Goal: Task Accomplishment & Management: Manage account settings

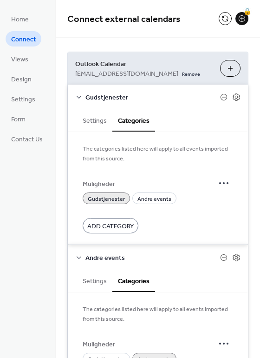
click at [217, 185] on form "Muligheder [DEMOGRAPHIC_DATA] Andre events Add Category" at bounding box center [158, 203] width 151 height 59
click at [114, 200] on div "The categories listed here will apply to all events imported from this source. …" at bounding box center [158, 188] width 180 height 112
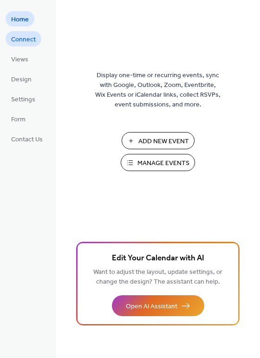
click at [27, 41] on span "Connect" at bounding box center [23, 40] width 25 height 10
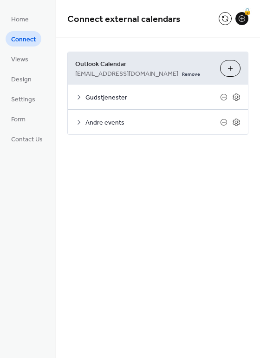
click at [81, 99] on icon at bounding box center [78, 96] width 7 height 7
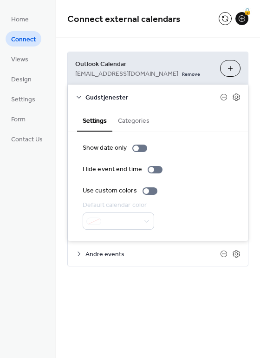
click at [90, 255] on span "Andre events" at bounding box center [153, 255] width 135 height 10
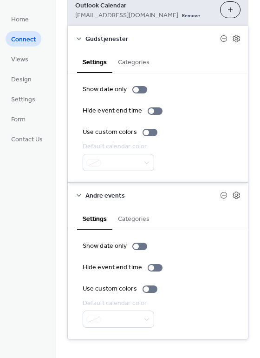
scroll to position [64, 0]
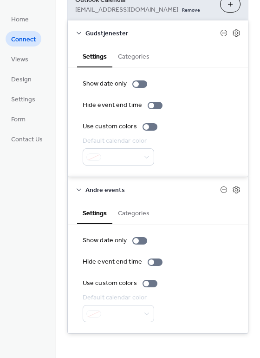
click at [132, 215] on button "Categories" at bounding box center [133, 212] width 43 height 21
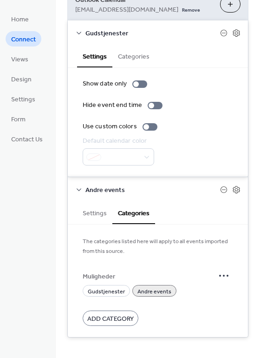
drag, startPoint x: 27, startPoint y: 94, endPoint x: 52, endPoint y: 88, distance: 24.9
click at [27, 95] on span "Settings" at bounding box center [23, 100] width 24 height 10
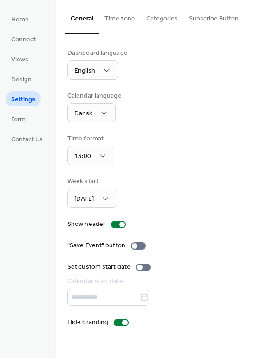
click at [156, 18] on button "Categories" at bounding box center [162, 16] width 43 height 33
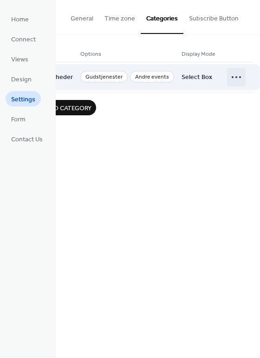
scroll to position [0, 29]
click at [232, 76] on icon at bounding box center [239, 77] width 15 height 15
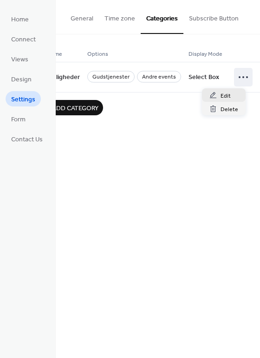
scroll to position [0, 16]
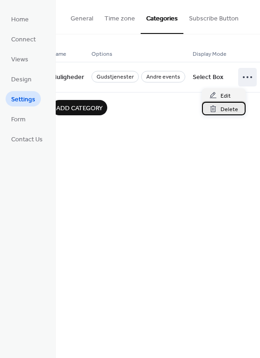
click at [231, 108] on span "Delete" at bounding box center [230, 110] width 18 height 10
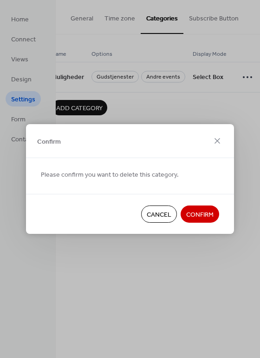
click at [206, 213] on span "Confirm" at bounding box center [199, 215] width 27 height 10
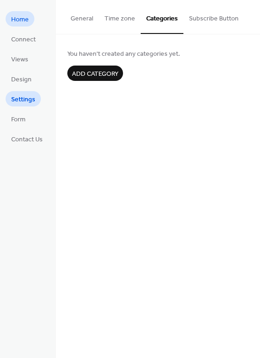
click at [22, 22] on span "Home" at bounding box center [20, 20] width 18 height 10
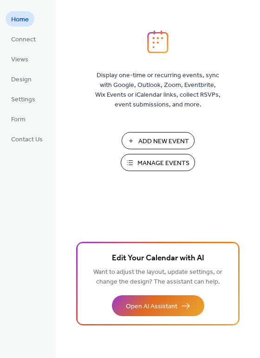
click at [32, 47] on ul "Home Connect Views Design Settings Form Contact Us" at bounding box center [27, 78] width 43 height 135
click at [30, 44] on span "Connect" at bounding box center [23, 40] width 25 height 10
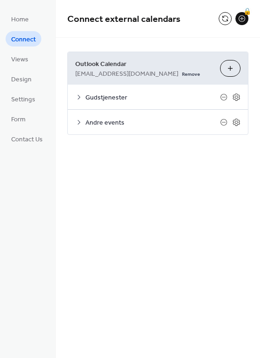
click at [79, 97] on icon at bounding box center [78, 96] width 7 height 7
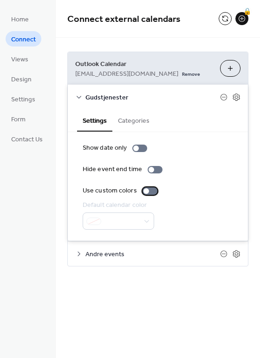
click at [148, 189] on div at bounding box center [150, 190] width 15 height 7
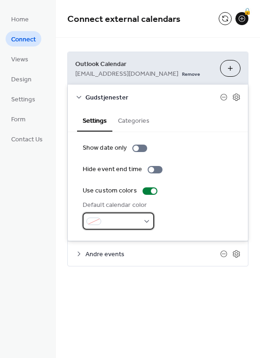
click at [145, 213] on div at bounding box center [119, 220] width 72 height 17
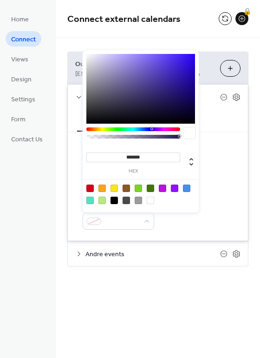
click at [113, 189] on div at bounding box center [114, 188] width 7 height 7
type input "*******"
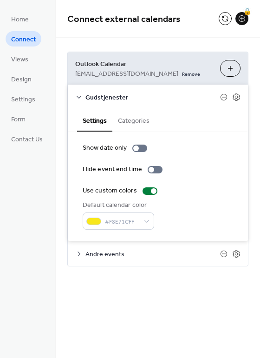
click at [185, 229] on div "Default calendar color #F8E71CFF" at bounding box center [158, 214] width 151 height 29
click at [128, 222] on span "#F8E71CFF" at bounding box center [122, 222] width 34 height 10
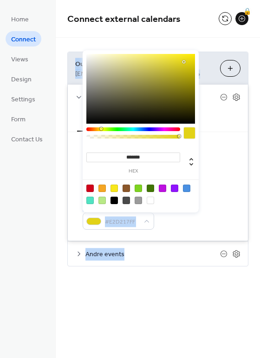
type input "*******"
drag, startPoint x: 184, startPoint y: 62, endPoint x: 208, endPoint y: 38, distance: 33.8
click at [208, 38] on body "Home Connect Views Design Settings Form Contact Us Connect Connect external cal…" at bounding box center [130, 179] width 260 height 358
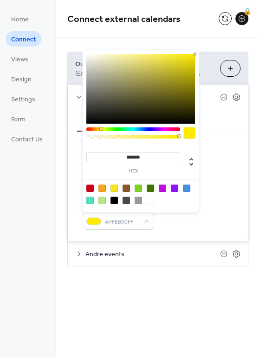
click at [225, 127] on div "Settings Categories" at bounding box center [158, 120] width 180 height 23
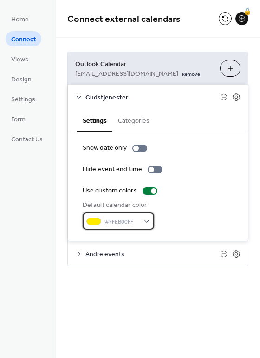
click at [149, 218] on div "#FFEB00FF" at bounding box center [119, 220] width 72 height 17
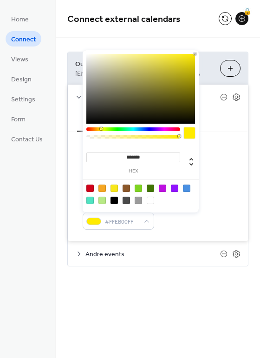
click at [102, 186] on div at bounding box center [102, 188] width 7 height 7
type input "*******"
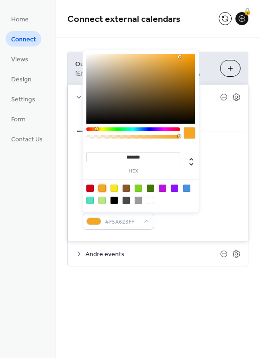
click at [121, 292] on div "Connect external calendars 🔒 Outlook Calendar anders@kbhkirken.dk Remove Choose…" at bounding box center [158, 147] width 204 height 294
click at [143, 220] on div "#F5A623FF" at bounding box center [119, 220] width 72 height 17
click at [187, 189] on div at bounding box center [186, 188] width 7 height 7
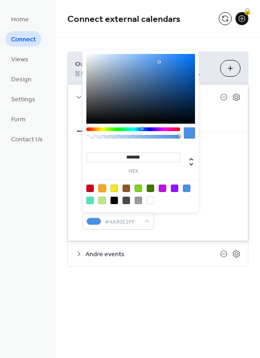
click at [103, 188] on div at bounding box center [102, 188] width 7 height 7
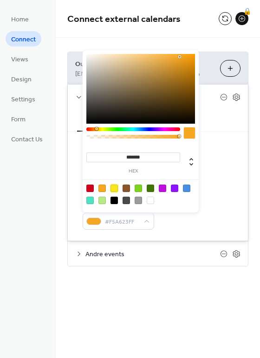
click at [112, 188] on div at bounding box center [114, 188] width 7 height 7
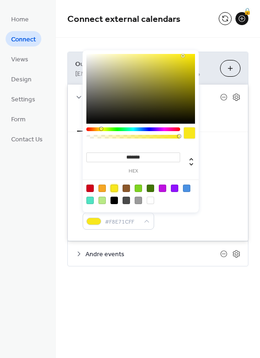
click at [99, 189] on div at bounding box center [102, 188] width 7 height 7
type input "*******"
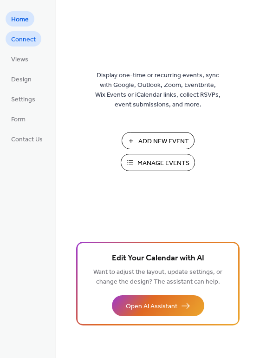
click at [25, 40] on span "Connect" at bounding box center [23, 40] width 25 height 10
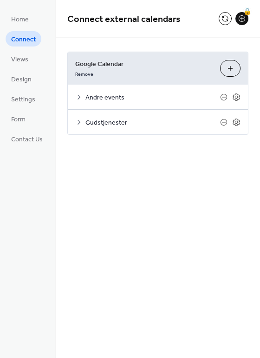
click at [229, 71] on button "Choose Calendars" at bounding box center [230, 68] width 20 height 17
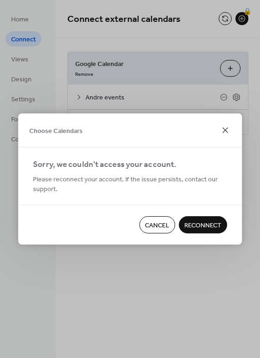
click at [228, 131] on icon at bounding box center [225, 130] width 11 height 11
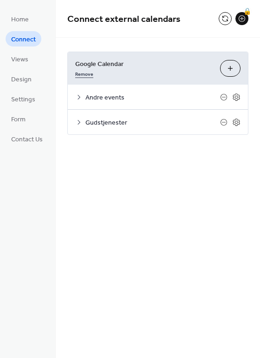
click at [86, 73] on link "Remove" at bounding box center [84, 73] width 18 height 10
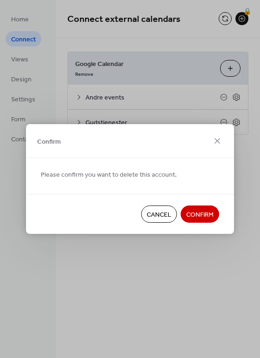
click at [201, 216] on span "Confirm" at bounding box center [199, 215] width 27 height 10
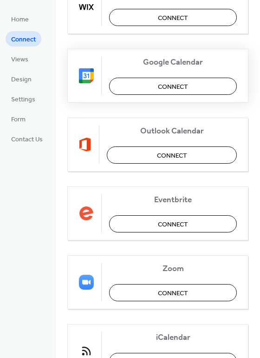
scroll to position [111, 0]
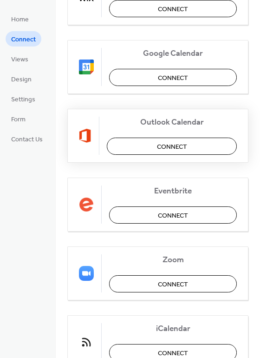
click at [175, 145] on span "Connect" at bounding box center [172, 147] width 30 height 10
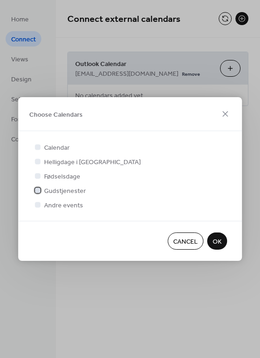
click at [39, 190] on div at bounding box center [38, 190] width 6 height 6
click at [38, 205] on div at bounding box center [38, 205] width 6 height 6
click at [214, 242] on span "OK" at bounding box center [217, 242] width 9 height 10
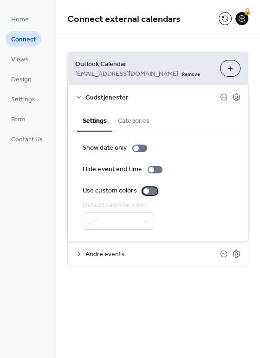
click at [150, 190] on div at bounding box center [150, 190] width 15 height 7
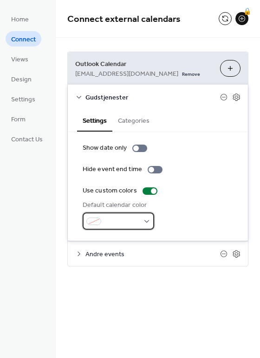
click at [140, 215] on div at bounding box center [119, 220] width 72 height 17
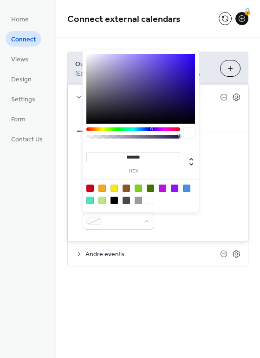
click at [101, 188] on div at bounding box center [102, 188] width 7 height 7
type input "*******"
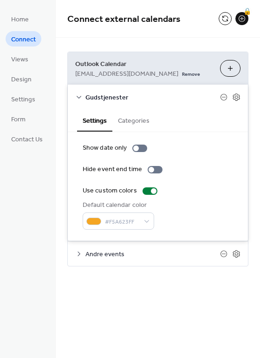
click at [122, 250] on span "Andre events" at bounding box center [153, 255] width 135 height 10
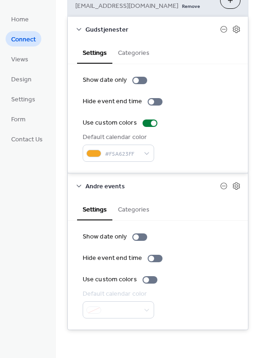
scroll to position [68, 0]
click at [154, 276] on label "Use custom colors" at bounding box center [122, 280] width 79 height 10
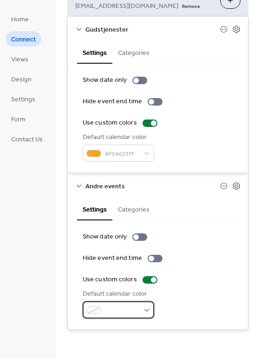
click at [132, 308] on span at bounding box center [122, 311] width 34 height 10
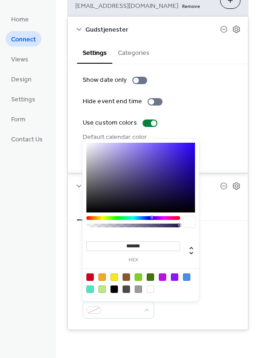
click at [90, 277] on div at bounding box center [89, 276] width 7 height 7
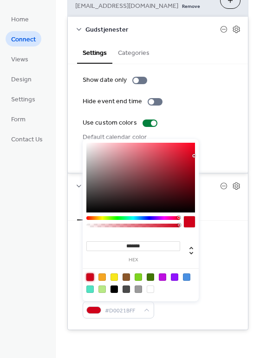
type input "*******"
click at [194, 114] on div "Show date only Hide event end time Use custom colors Default calendar color #F5…" at bounding box center [158, 118] width 151 height 86
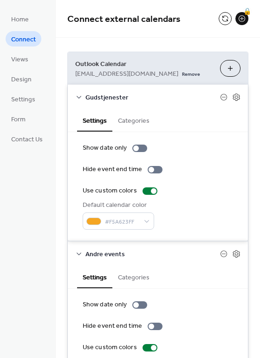
scroll to position [0, 0]
click at [127, 119] on button "Categories" at bounding box center [133, 119] width 43 height 21
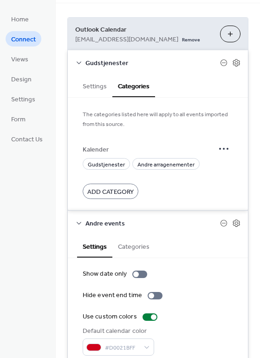
scroll to position [36, 0]
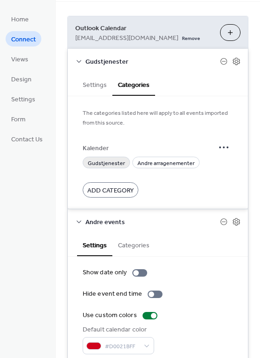
click at [111, 163] on span "Gudstjenester" at bounding box center [106, 163] width 37 height 10
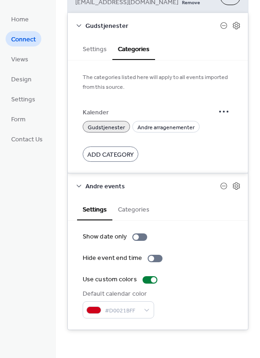
scroll to position [72, 0]
click at [134, 211] on button "Categories" at bounding box center [133, 208] width 43 height 21
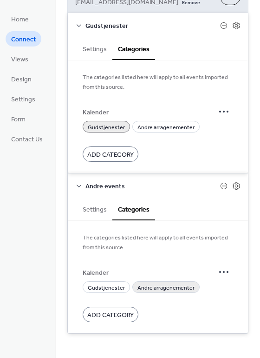
click at [153, 285] on span "Andre arragenementer" at bounding box center [166, 288] width 57 height 10
click at [33, 98] on span "Settings" at bounding box center [23, 100] width 24 height 10
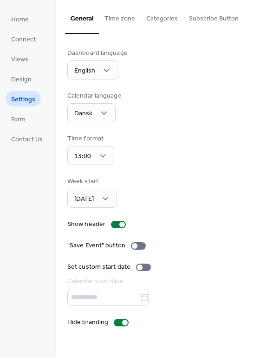
click at [155, 21] on button "Categories" at bounding box center [162, 16] width 43 height 33
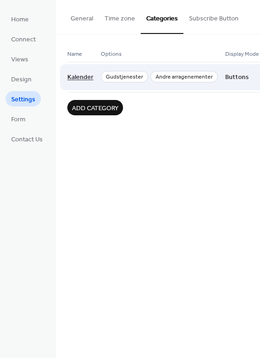
click at [87, 76] on span "Kalender" at bounding box center [80, 78] width 26 height 18
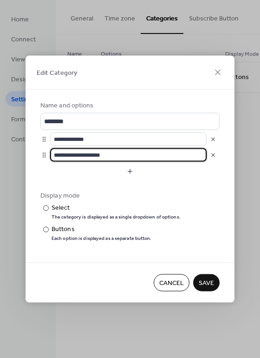
click at [92, 158] on input "**********" at bounding box center [128, 154] width 157 height 13
click at [87, 158] on input "**********" at bounding box center [128, 154] width 157 height 13
paste input "text"
click at [79, 159] on input "**********" at bounding box center [128, 154] width 157 height 13
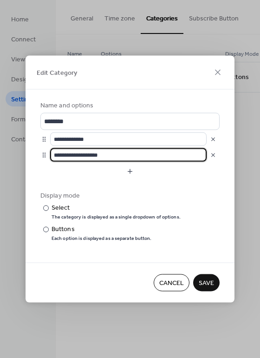
click at [79, 159] on input "**********" at bounding box center [128, 154] width 157 height 13
paste input "text"
type input "**********"
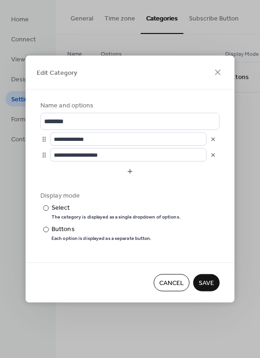
click at [203, 283] on span "Save" at bounding box center [206, 283] width 15 height 10
